Goal: Transaction & Acquisition: Purchase product/service

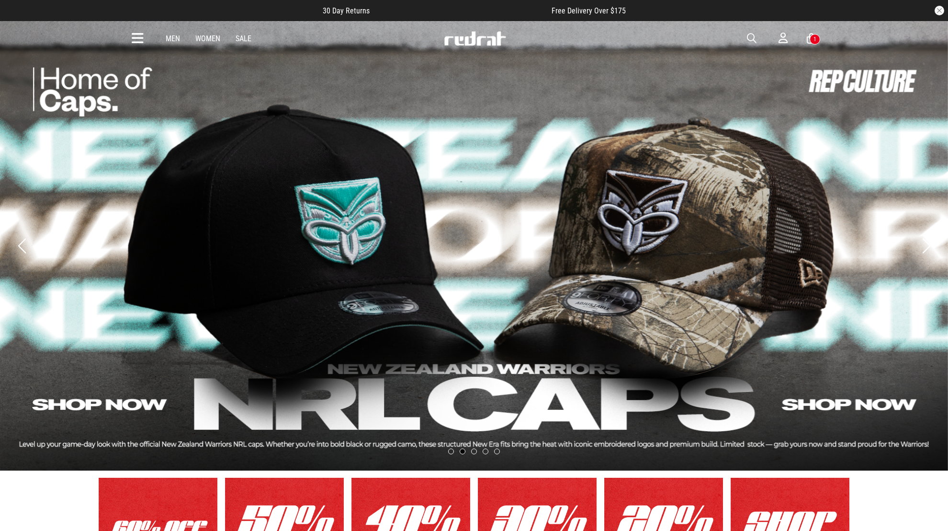
click at [135, 39] on icon at bounding box center [138, 39] width 12 height 16
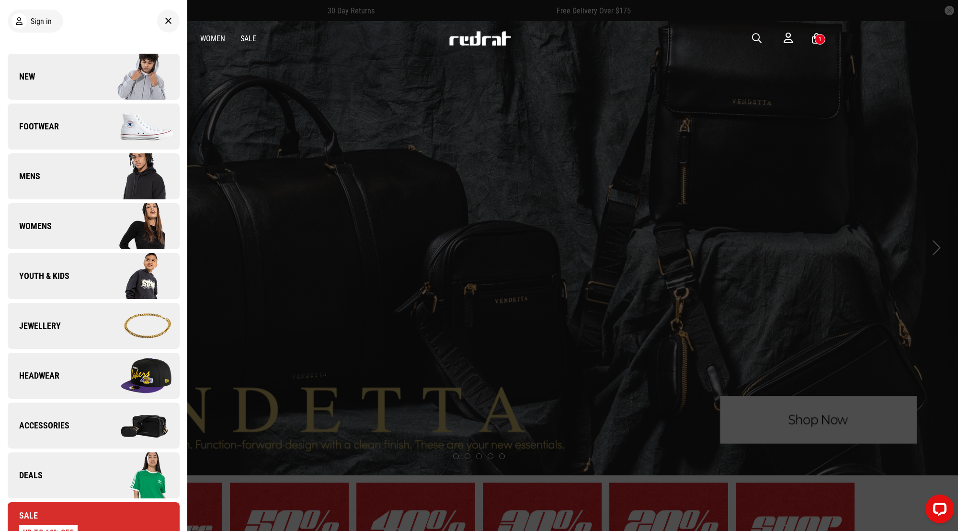
click at [46, 333] on link "Jewellery" at bounding box center [94, 326] width 172 height 46
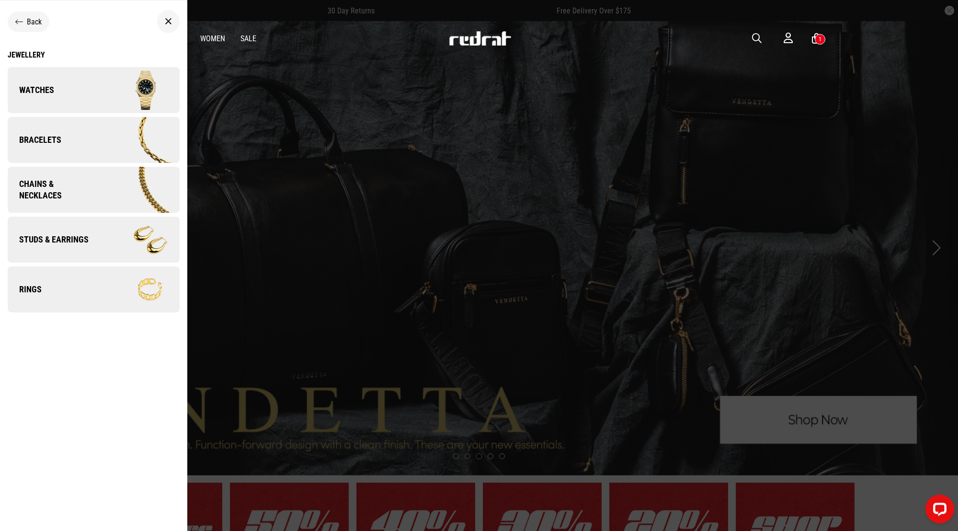
click at [26, 182] on span "Chains & Necklaces" at bounding box center [52, 189] width 88 height 23
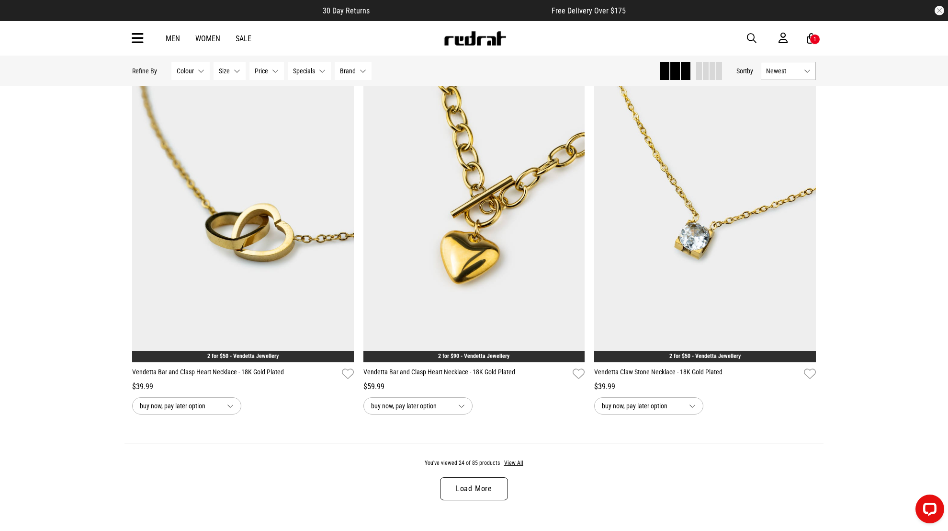
scroll to position [2788, 0]
click at [478, 495] on link "Load More" at bounding box center [474, 488] width 68 height 23
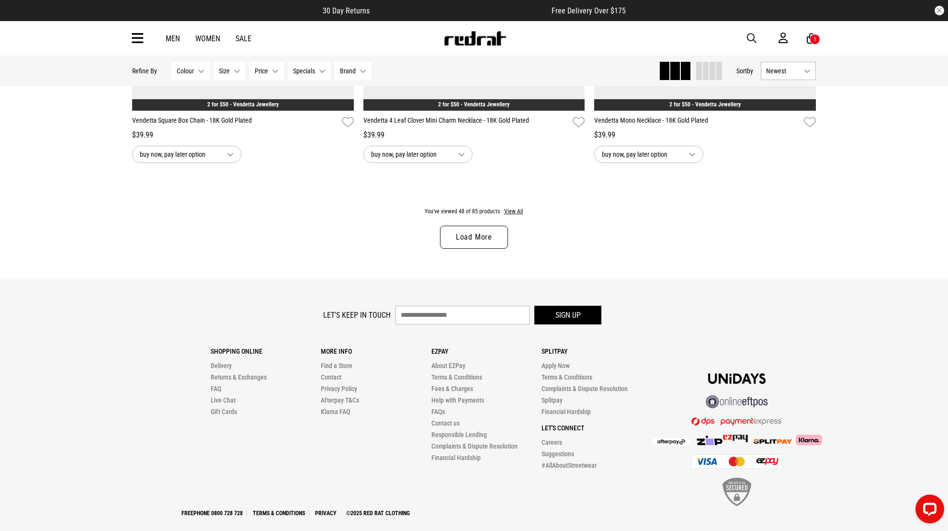
scroll to position [6093, 0]
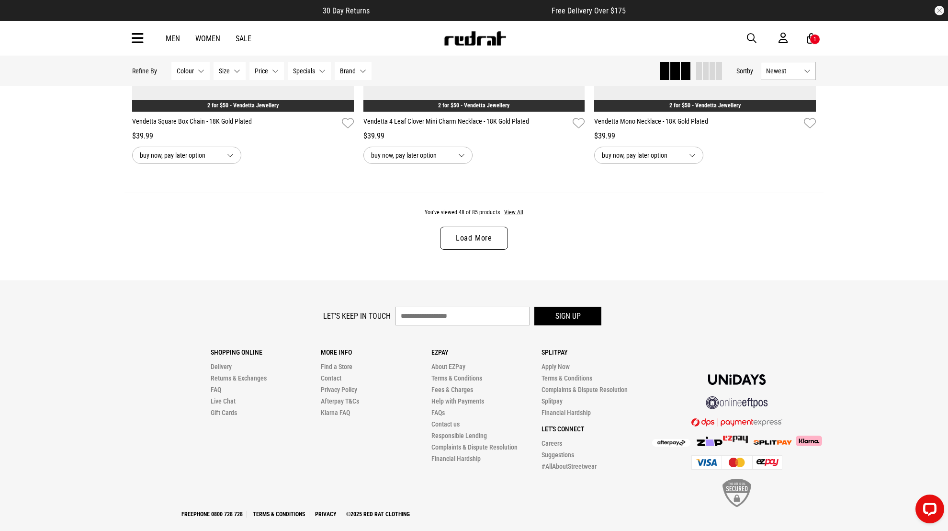
click at [462, 236] on link "Load More" at bounding box center [474, 238] width 68 height 23
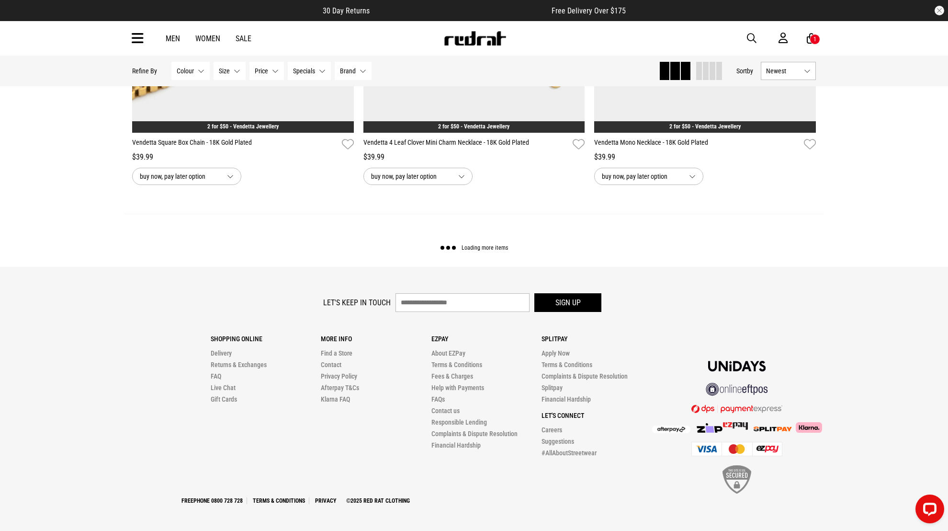
scroll to position [6074, 0]
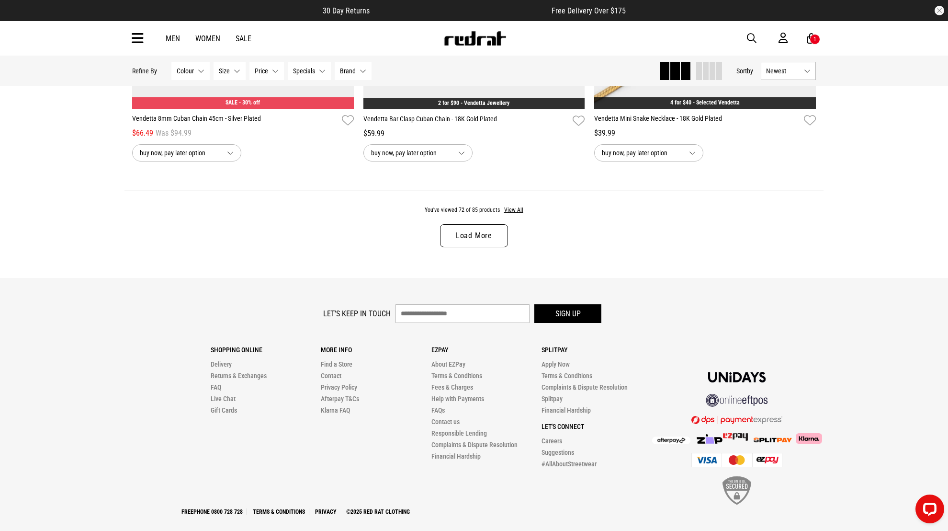
scroll to position [9147, 0]
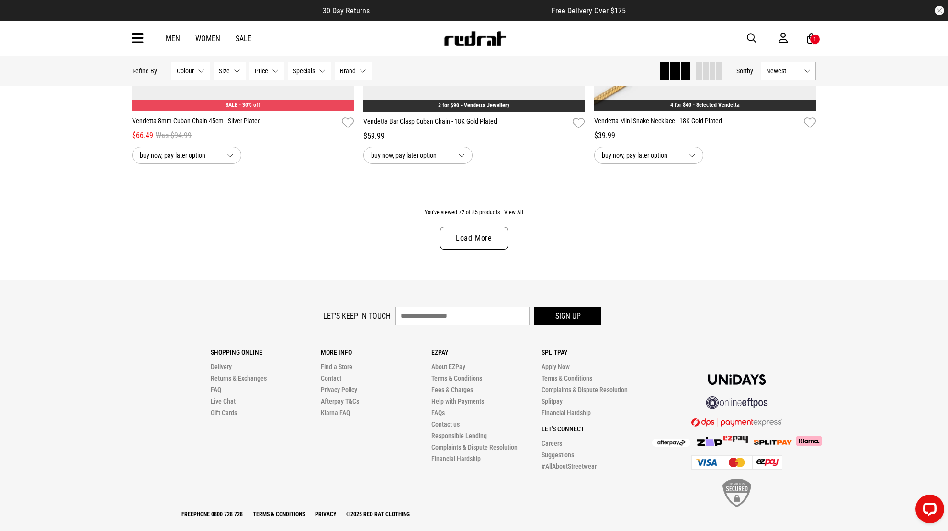
click at [462, 236] on link "Load More" at bounding box center [474, 238] width 68 height 23
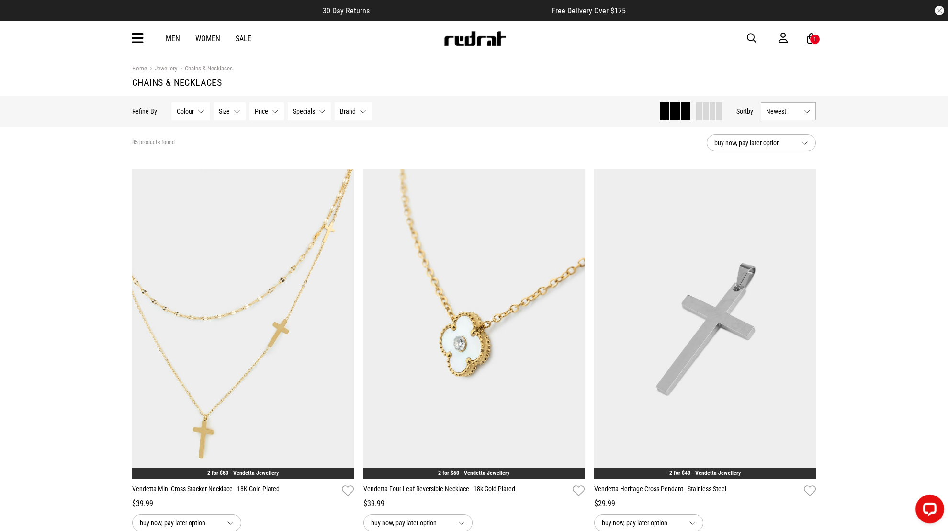
click at [853, 12] on article "30 Day Returns Free Delivery Over $175" at bounding box center [474, 10] width 948 height 21
